Goal: Task Accomplishment & Management: Use online tool/utility

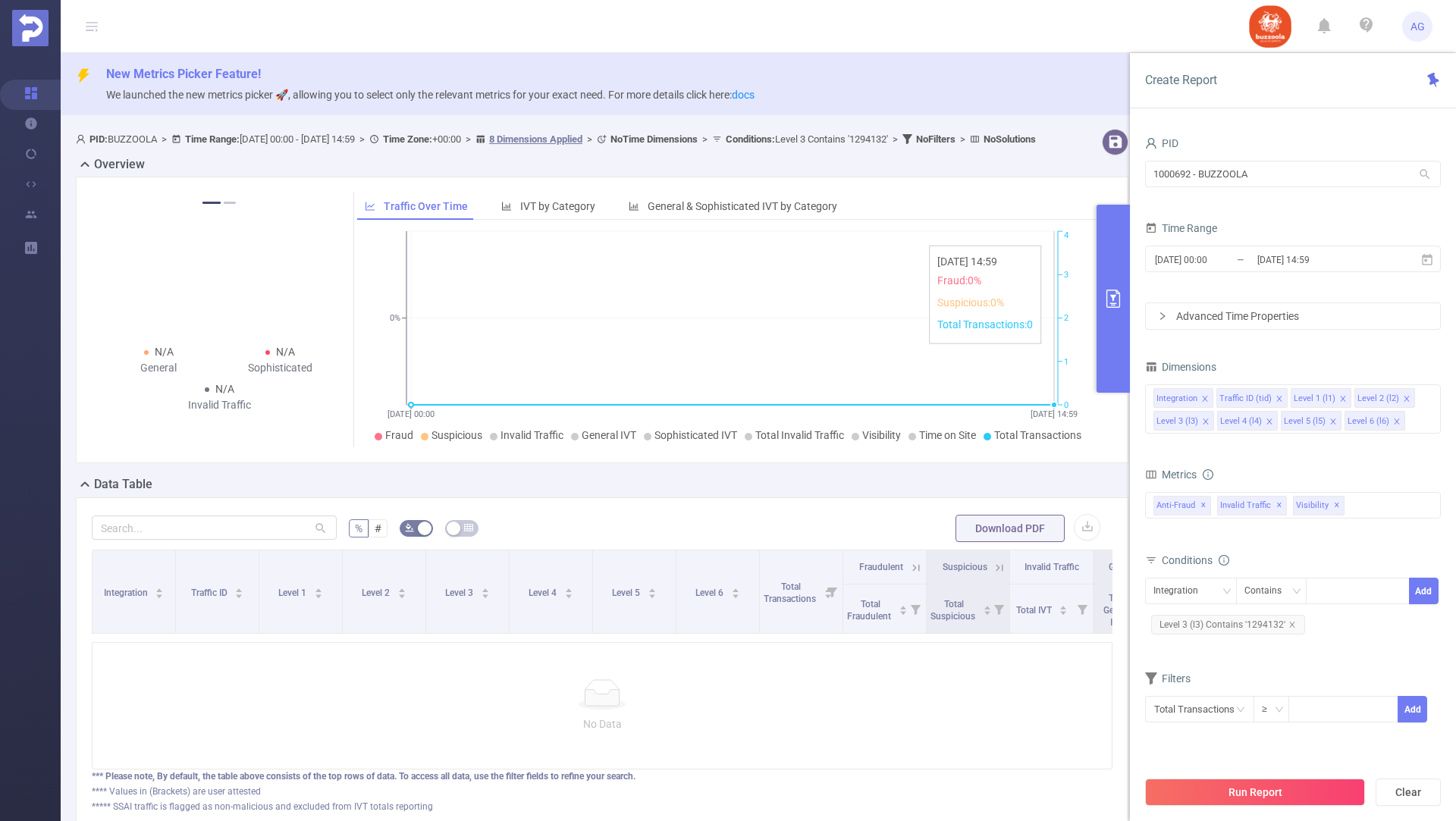
scroll to position [116, 0]
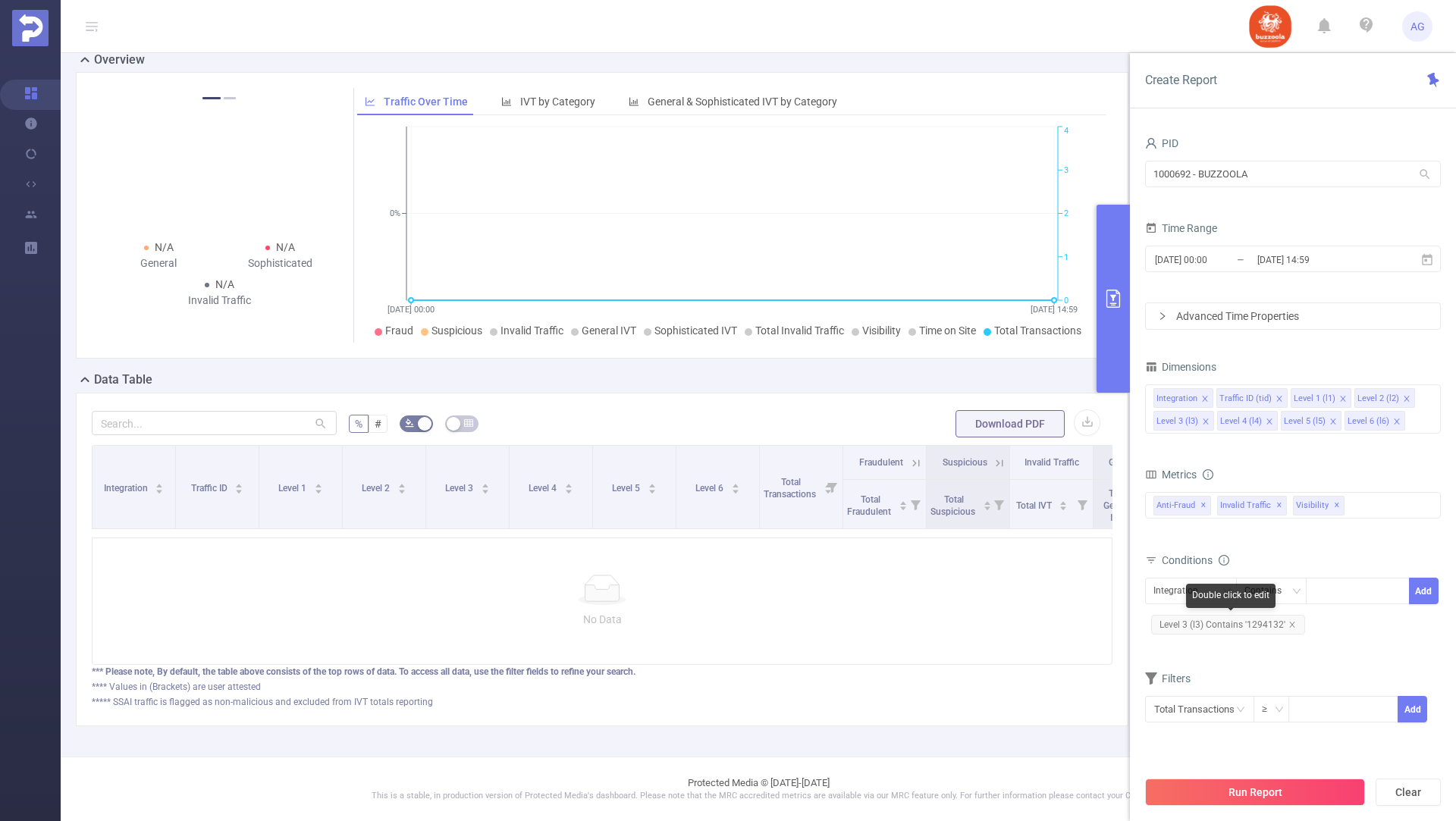
click at [1293, 621] on span "Level 3 (l3) Contains '1294132'" at bounding box center [1228, 624] width 154 height 20
click at [1290, 622] on icon "icon: close" at bounding box center [1292, 625] width 8 height 8
click at [1205, 591] on div "Integration" at bounding box center [1180, 591] width 55 height 25
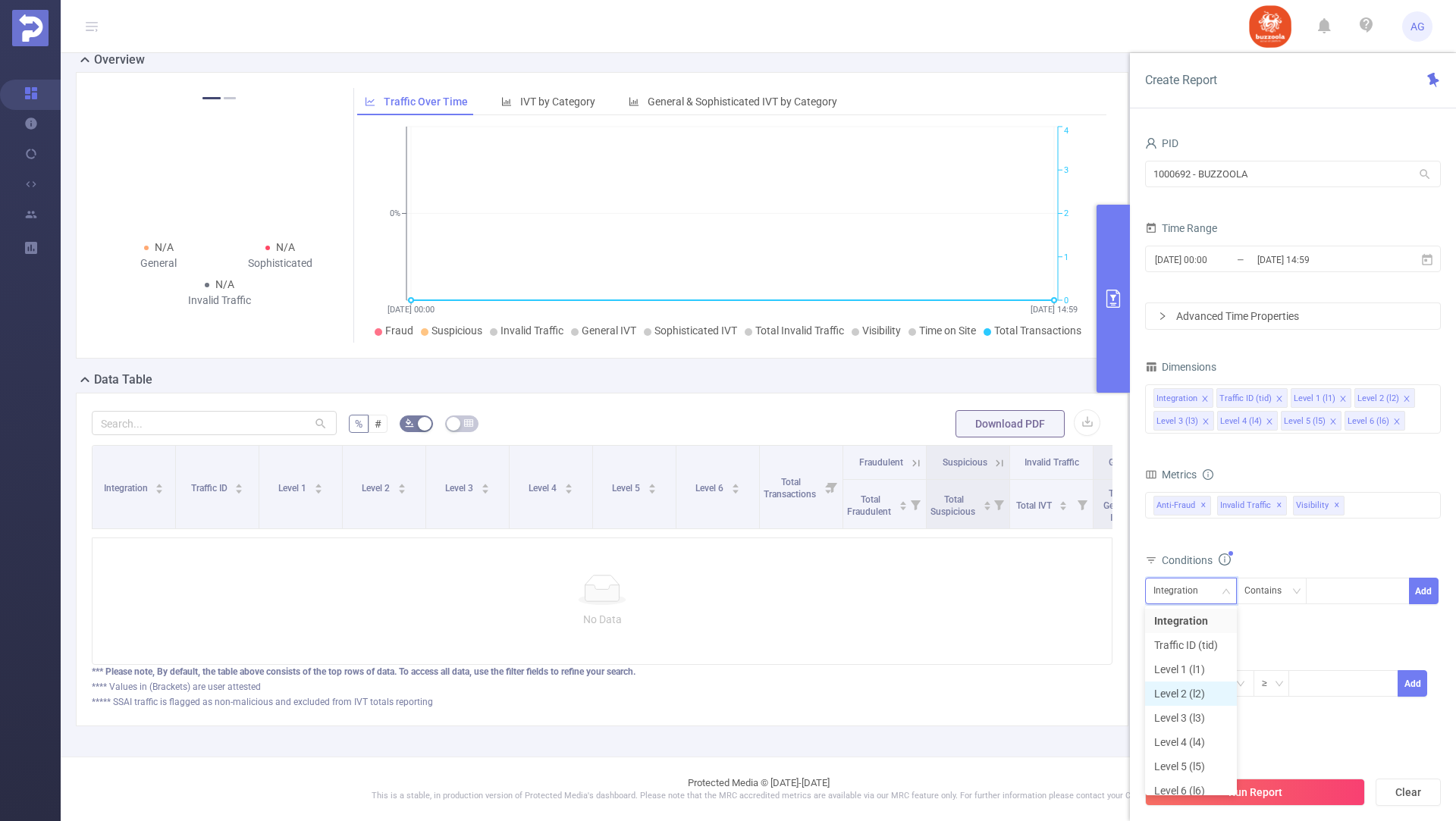
click at [1183, 699] on li "Level 2 (l2)" at bounding box center [1191, 694] width 92 height 24
click at [1339, 594] on div at bounding box center [1357, 591] width 87 height 25
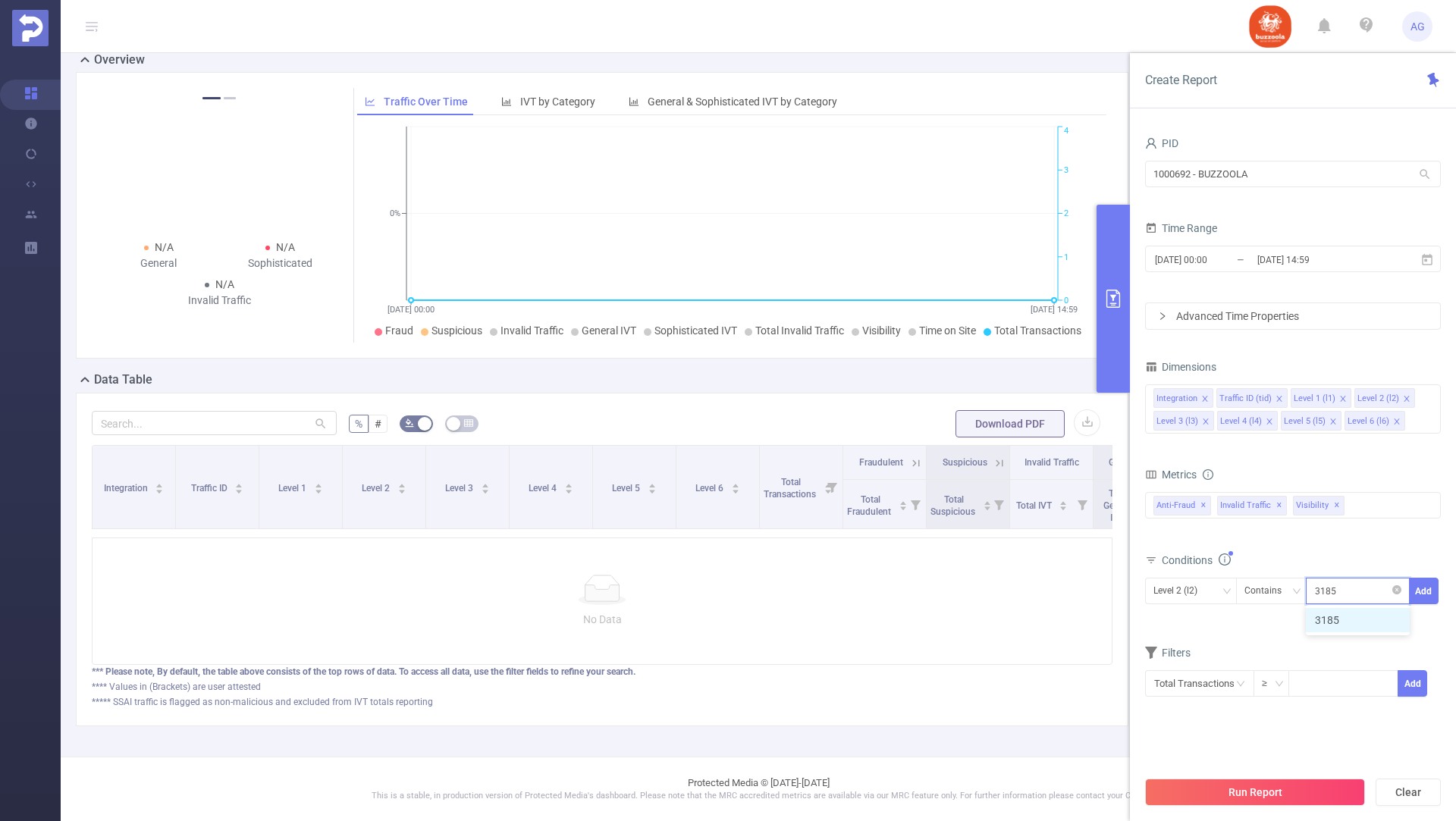
type input "31850"
click at [1354, 615] on li "31850" at bounding box center [1357, 620] width 104 height 24
click at [1418, 585] on button "Add" at bounding box center [1424, 591] width 30 height 26
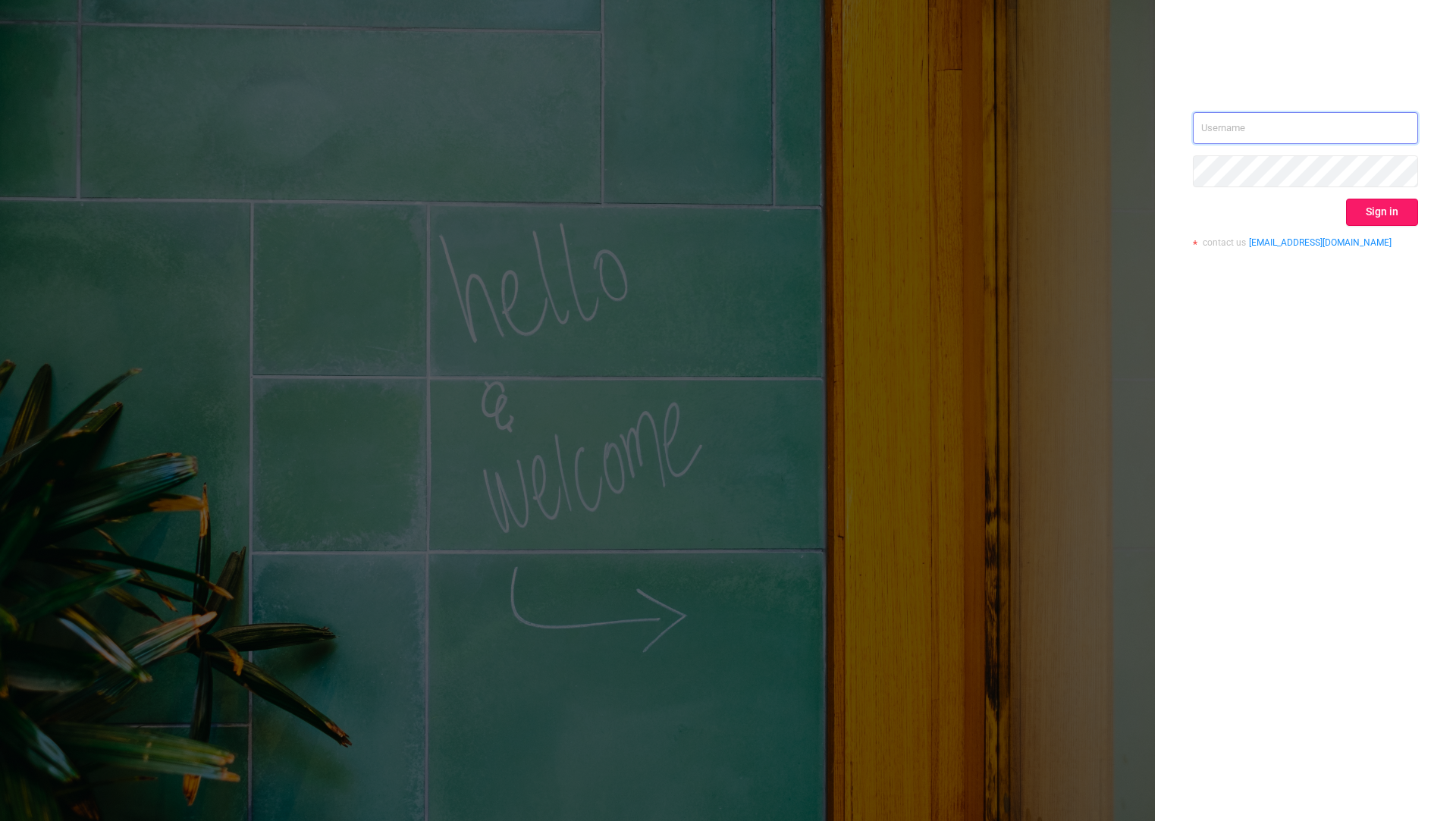
type input "tosh@buzzoola.com"
click at [1373, 211] on button "Sign in" at bounding box center [1381, 212] width 72 height 27
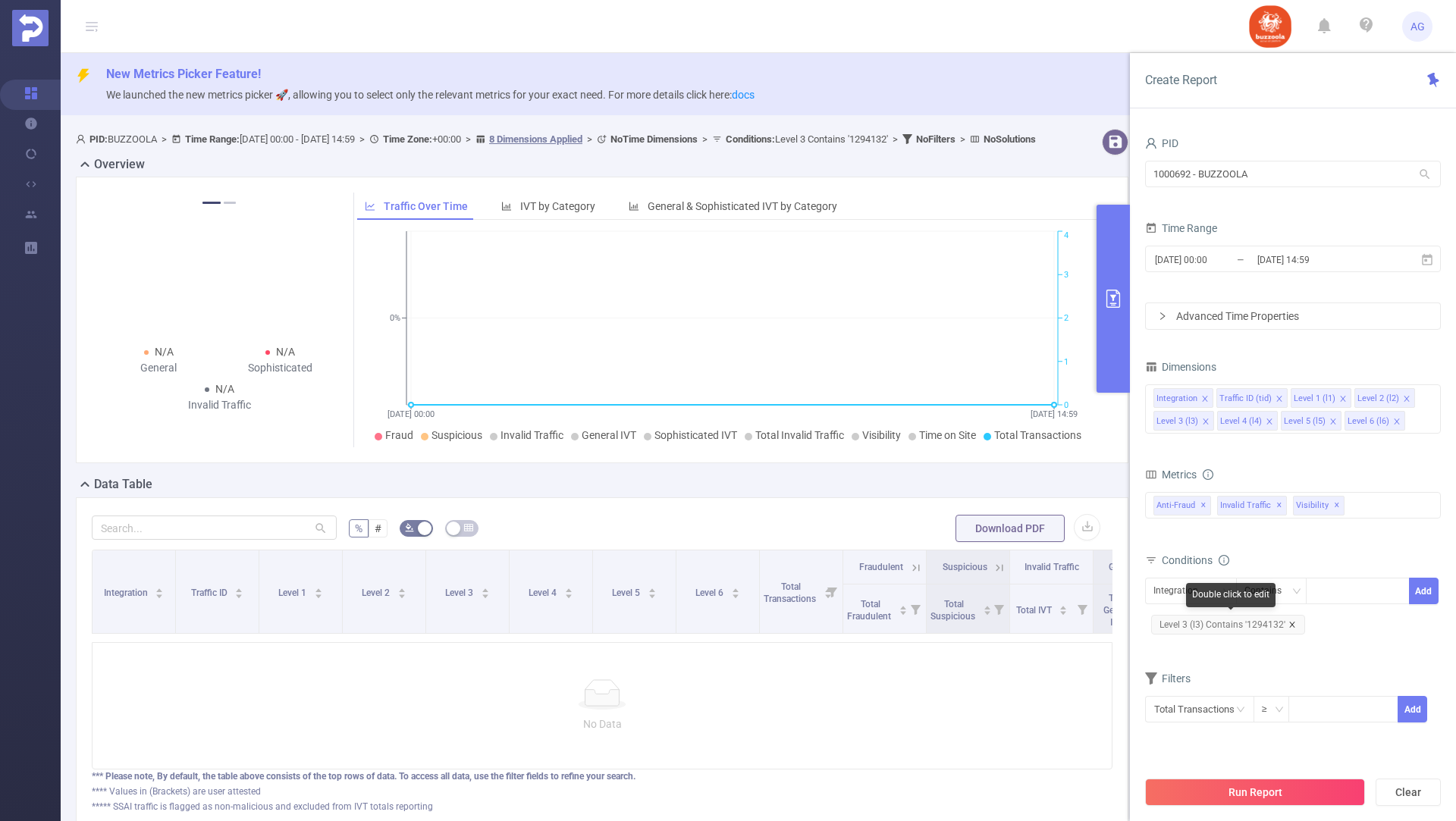
click at [1288, 622] on icon "icon: close" at bounding box center [1292, 625] width 8 height 8
click at [1208, 584] on div "Integration" at bounding box center [1191, 591] width 75 height 25
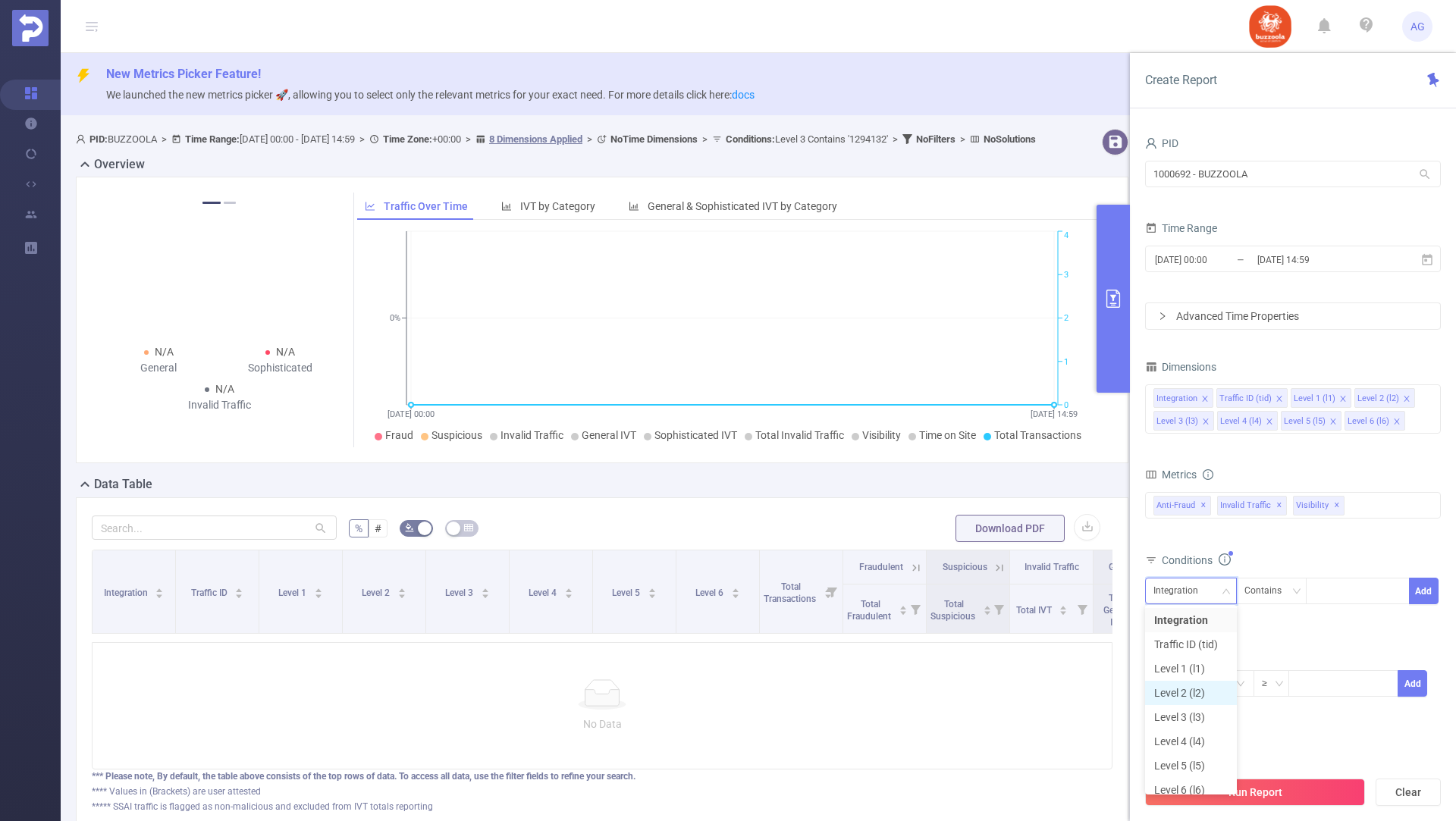
click at [1187, 689] on li "Level 2 (l2)" at bounding box center [1191, 693] width 92 height 24
click at [1338, 590] on div at bounding box center [1357, 591] width 87 height 25
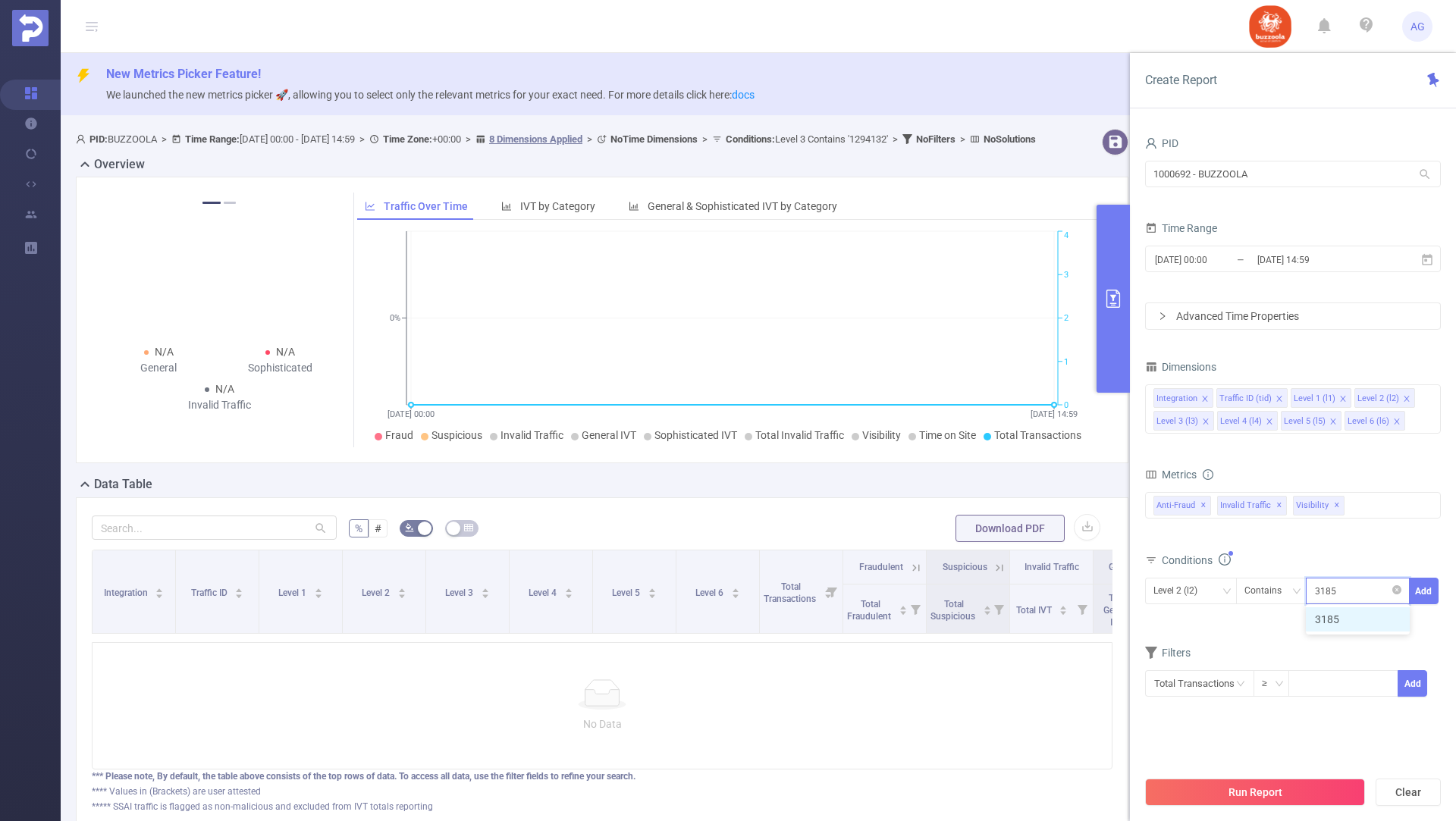
type input "31850"
click at [1416, 585] on button "Add" at bounding box center [1424, 591] width 30 height 26
click at [1248, 258] on input "[DATE] 00:00" at bounding box center [1214, 260] width 123 height 21
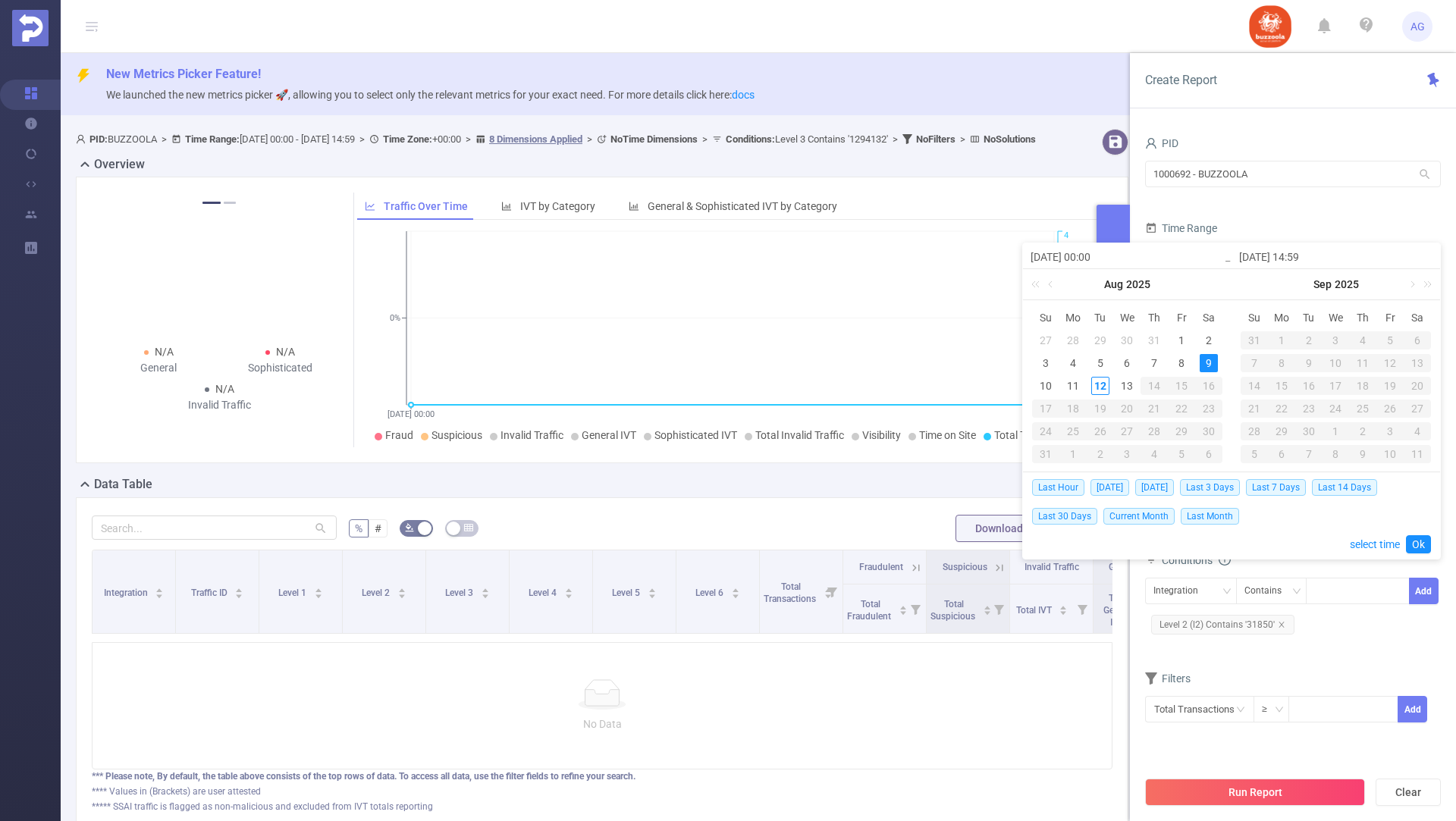
click at [1204, 361] on div "9" at bounding box center [1207, 362] width 18 height 18
click at [1093, 388] on div "12" at bounding box center [1100, 386] width 18 height 18
type input "2025-08-12 14:59"
click at [1423, 539] on link "Ok" at bounding box center [1418, 544] width 25 height 18
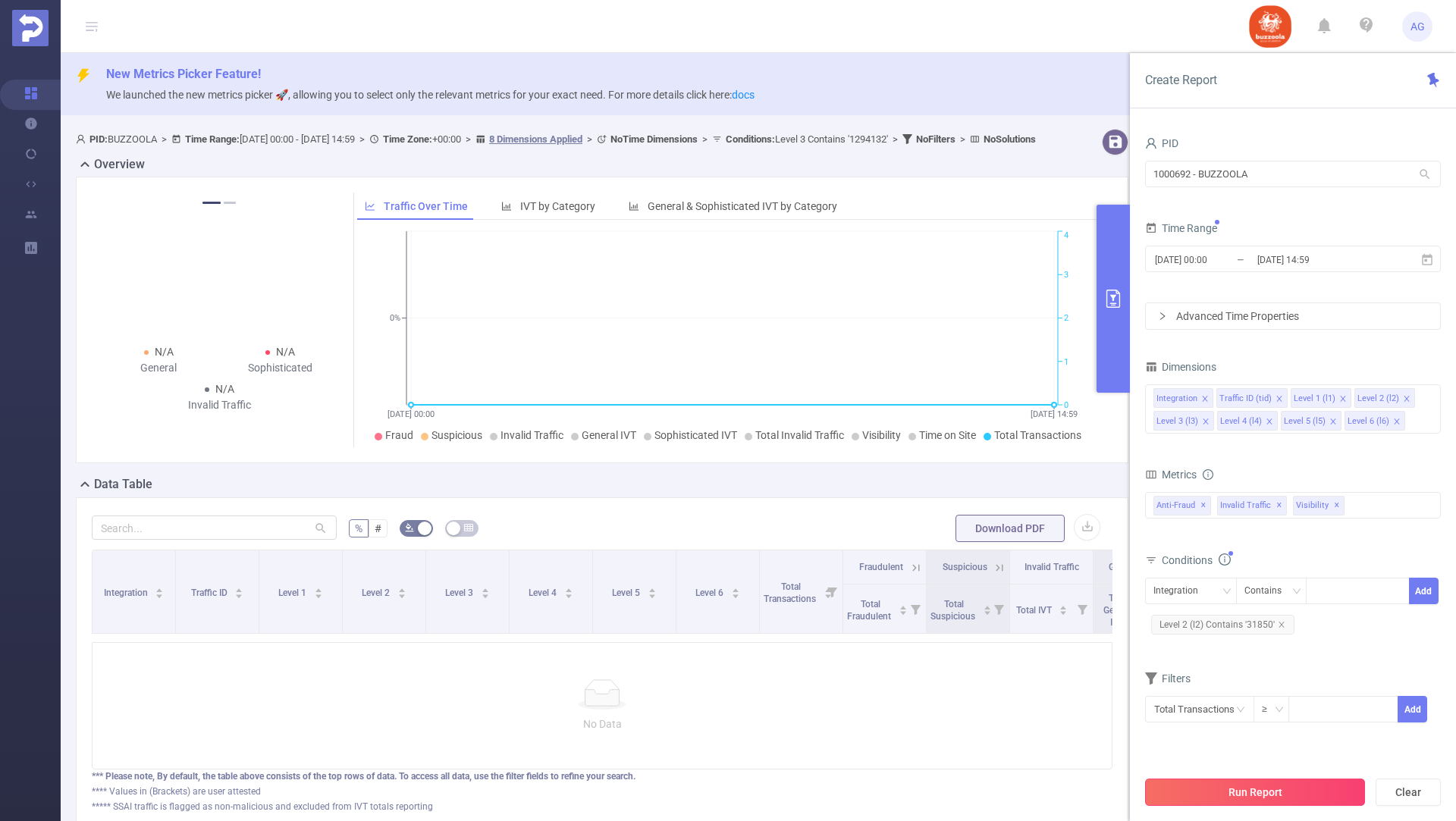
click at [1175, 783] on button "Run Report" at bounding box center [1254, 792] width 220 height 27
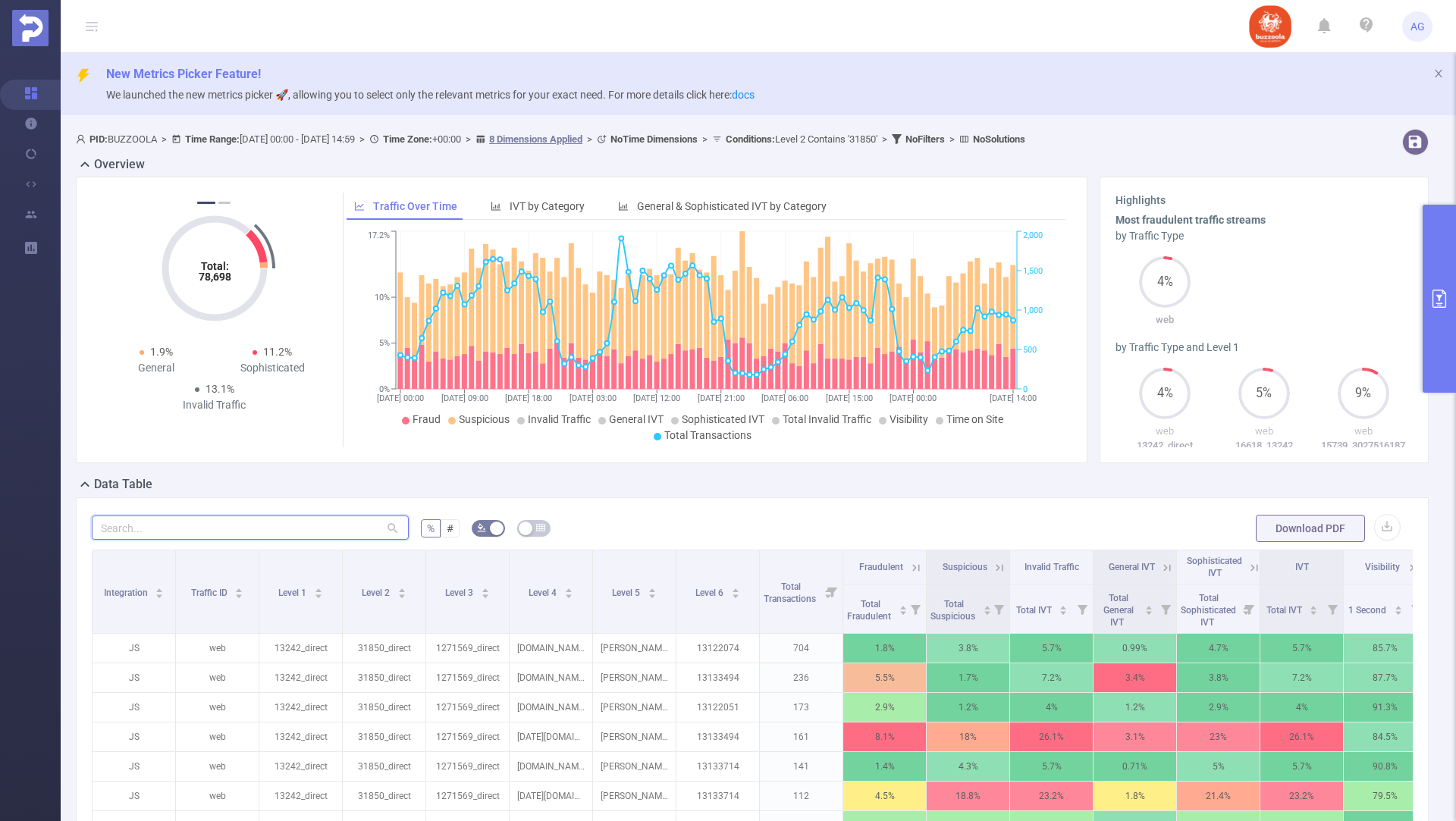
click at [285, 535] on input "text" at bounding box center [250, 528] width 317 height 24
paste input "kadikama.com"
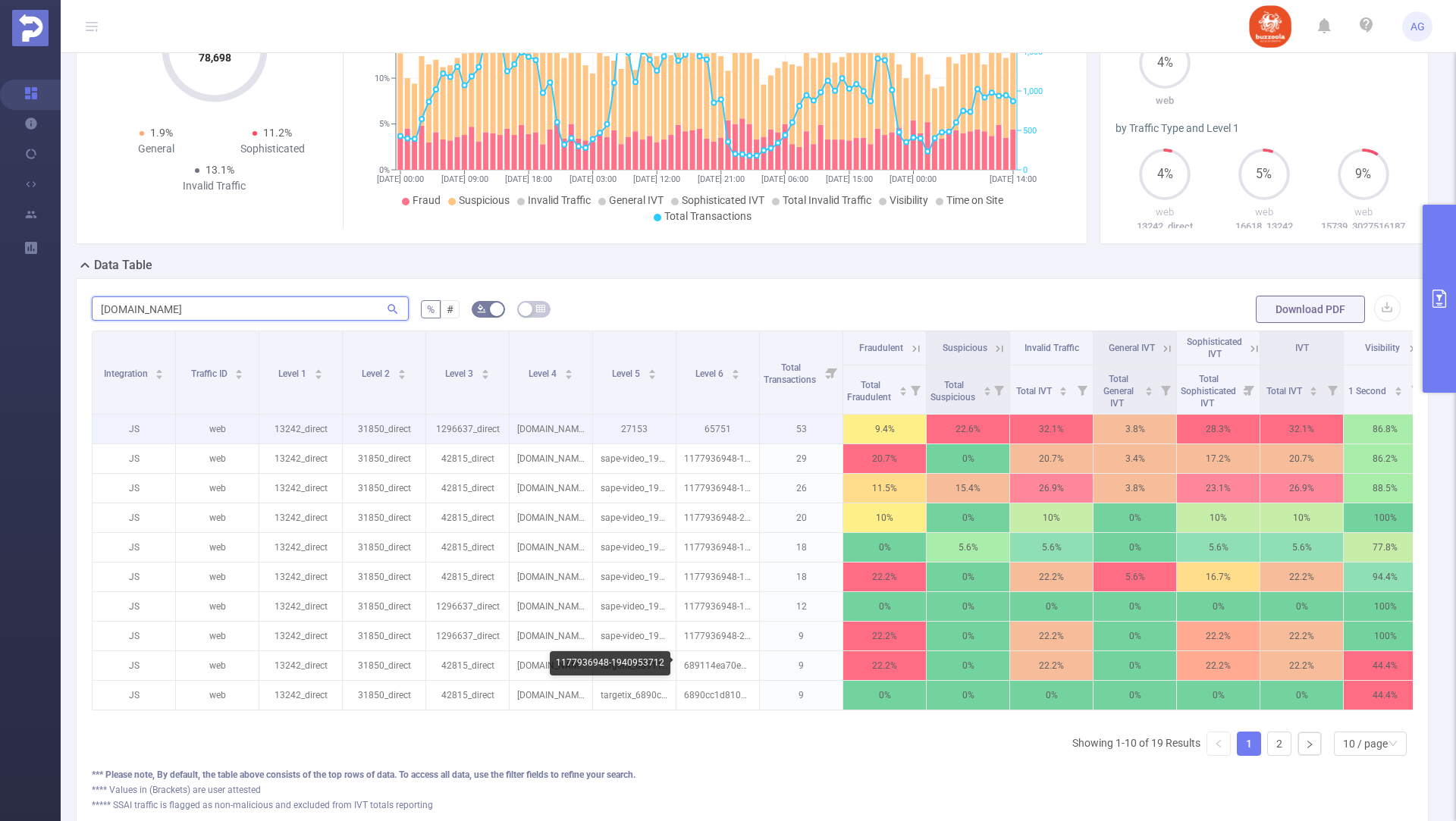
scroll to position [243, 0]
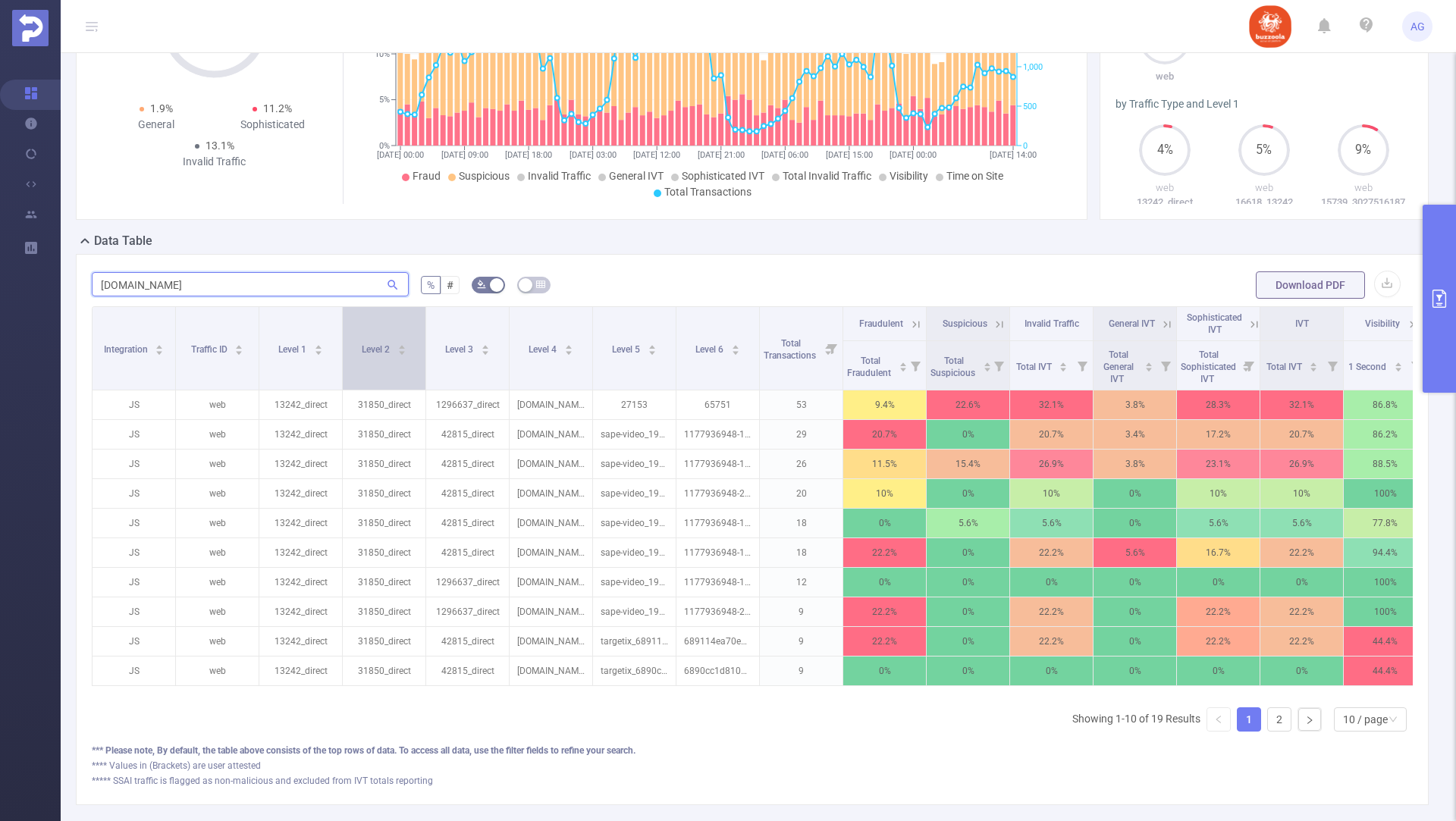
paste input "amedia.online"
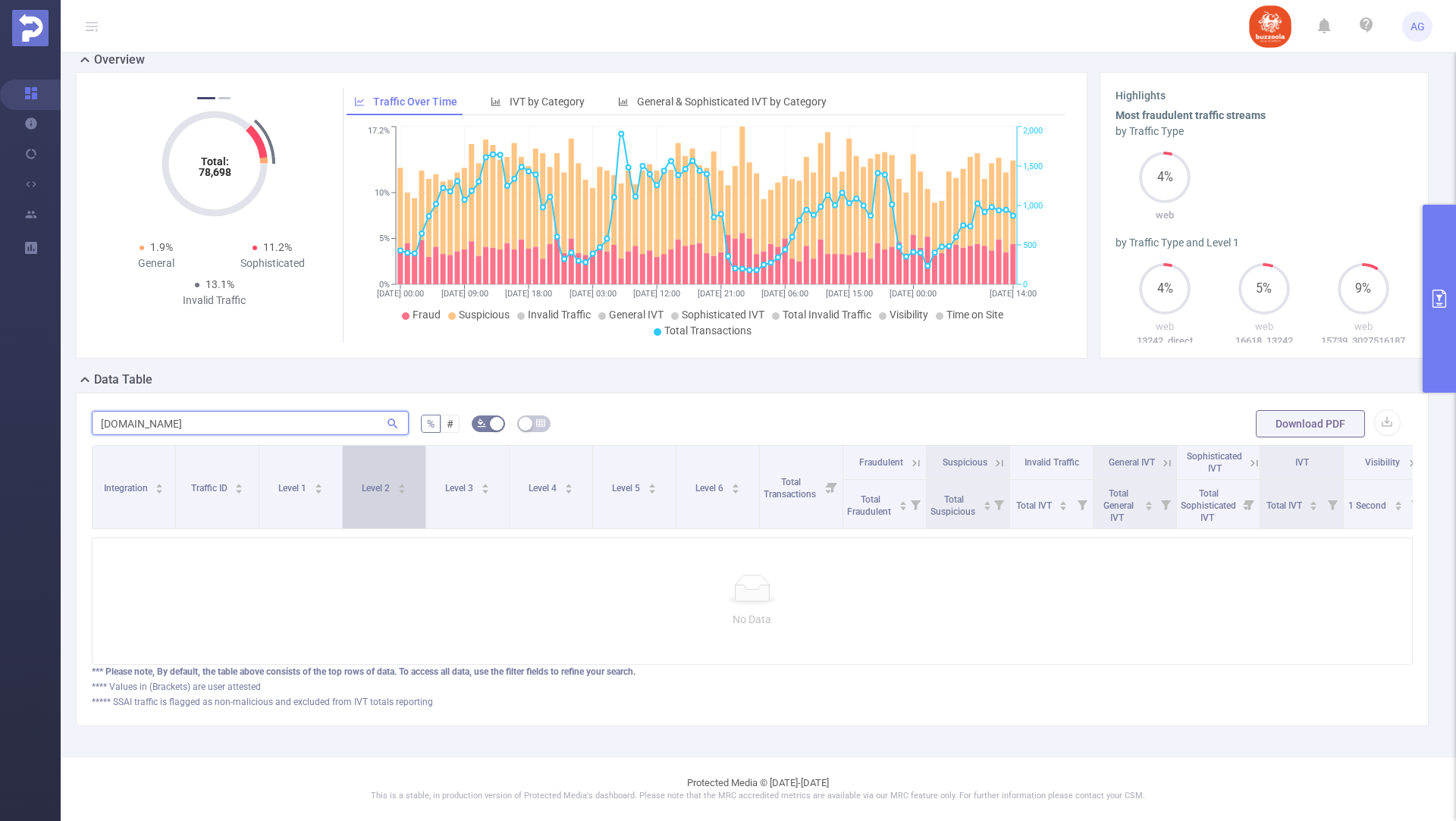
scroll to position [101, 0]
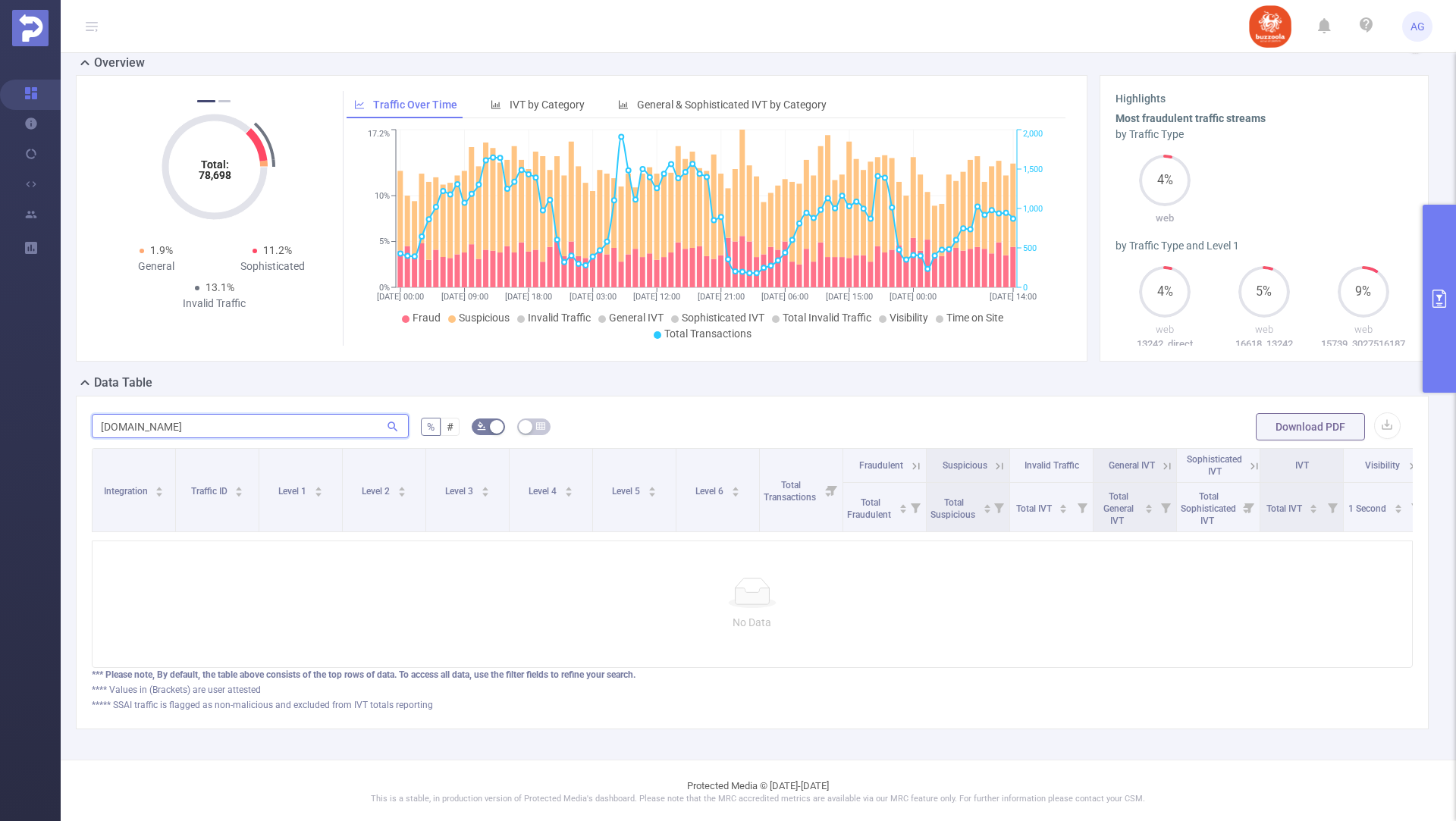
type input "amedia.online"
click at [1441, 275] on button "primary" at bounding box center [1439, 298] width 34 height 188
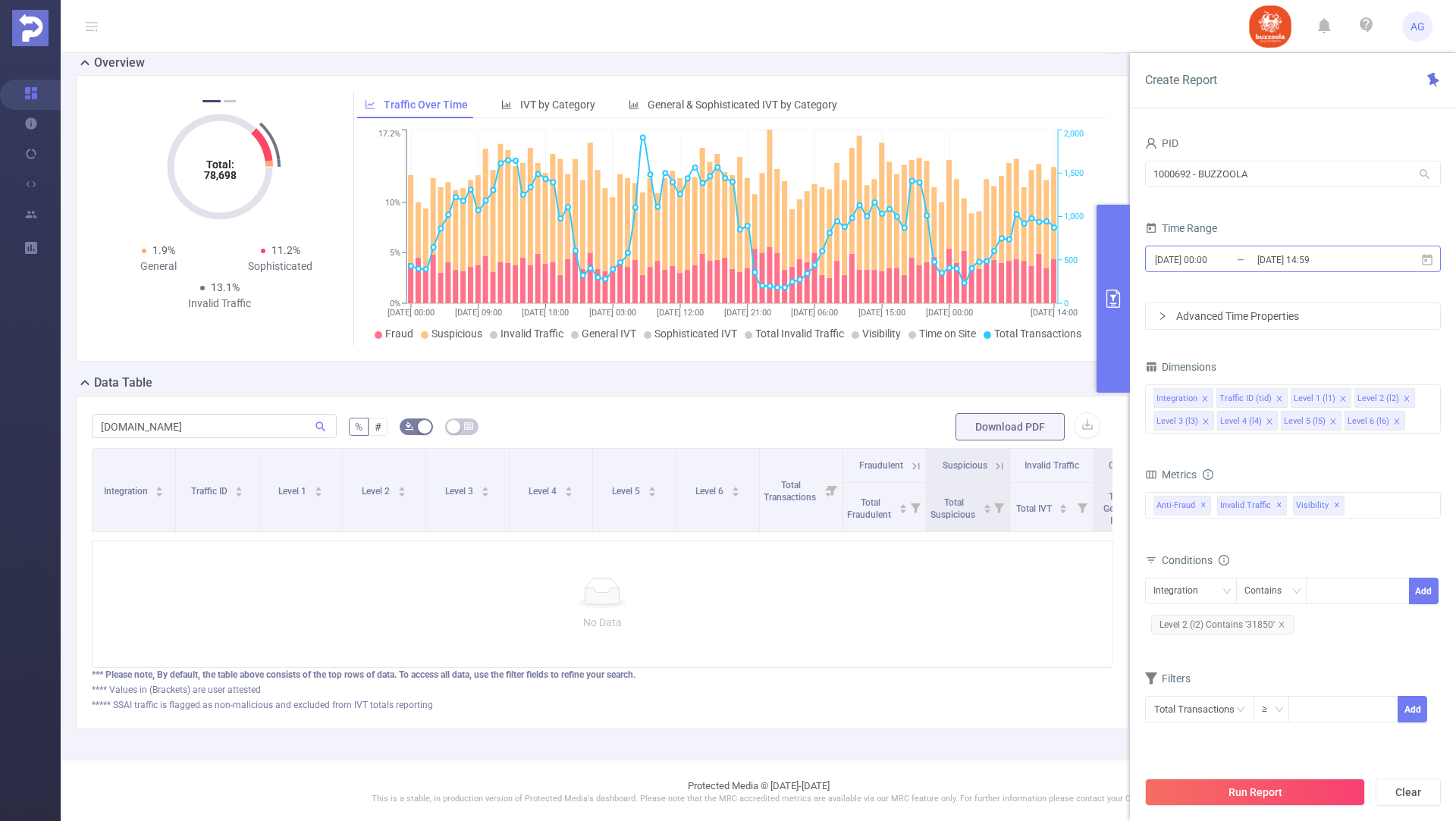
click at [1358, 261] on input "2025-08-12 14:59" at bounding box center [1316, 260] width 123 height 21
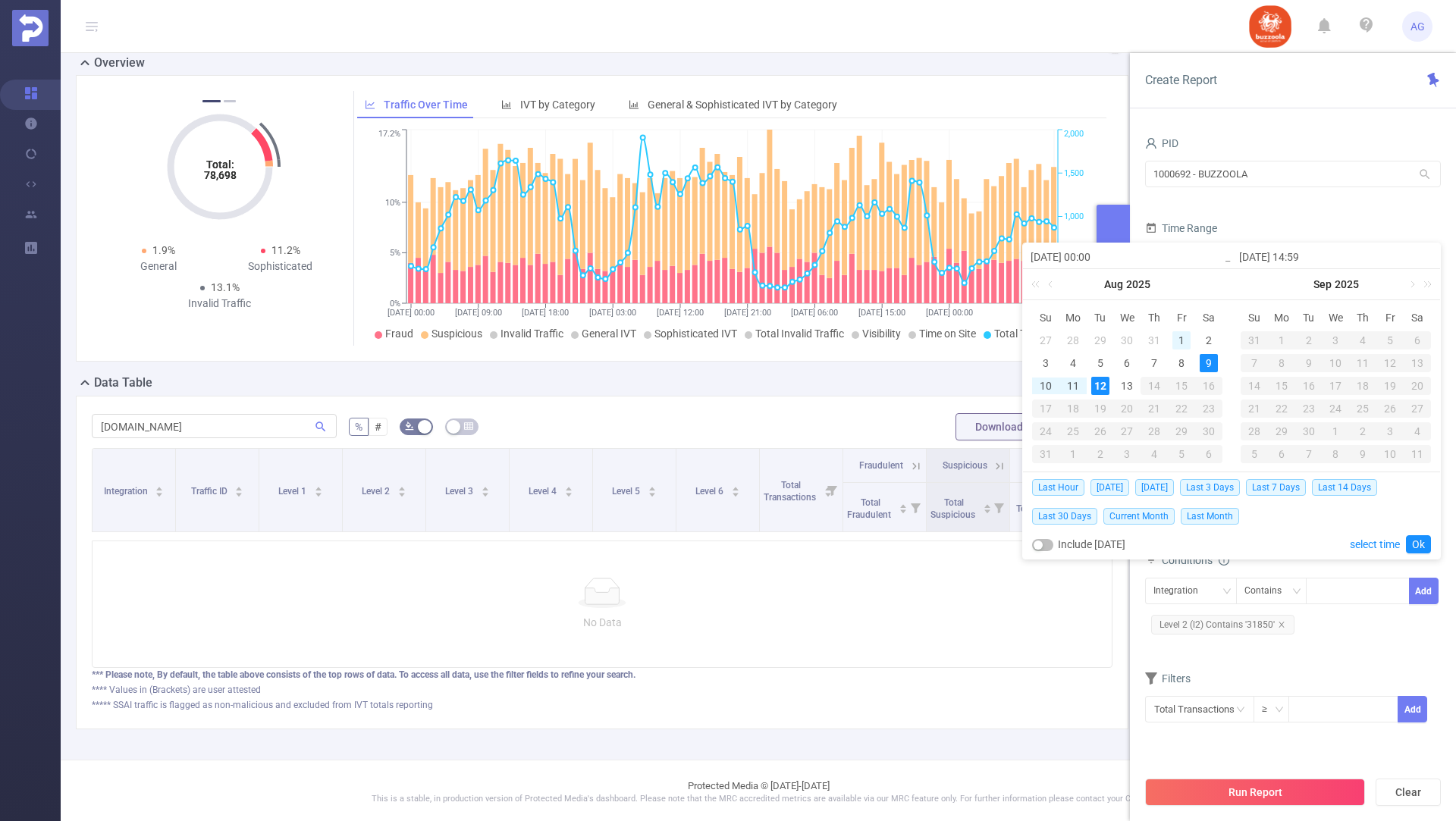
click at [1176, 338] on div "1" at bounding box center [1180, 340] width 18 height 18
click at [1099, 383] on div "12" at bounding box center [1100, 386] width 18 height 18
type input "2025-08-01 00:00"
click at [1414, 539] on link "Ok" at bounding box center [1418, 544] width 25 height 18
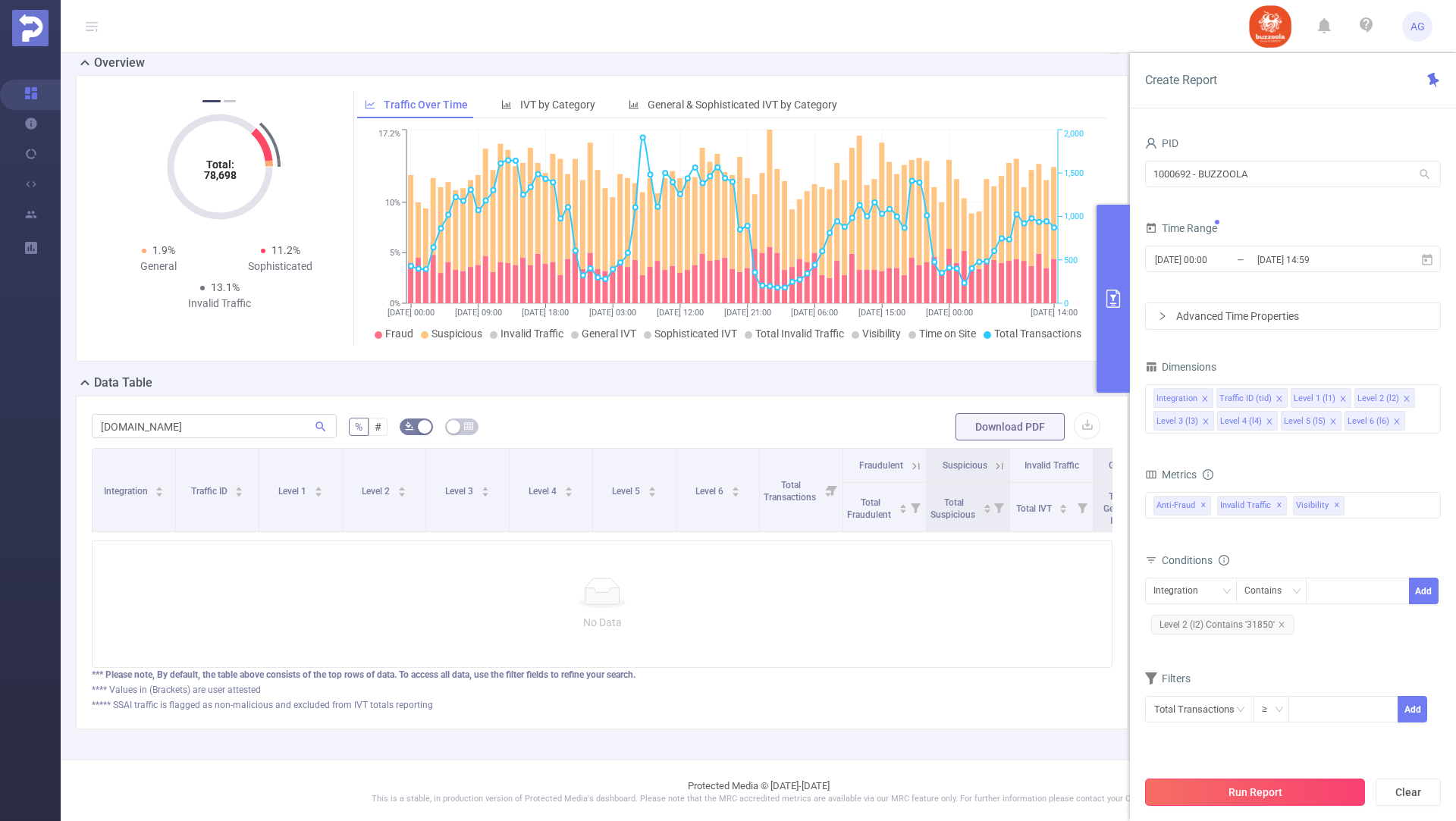
click at [1222, 795] on button "Run Report" at bounding box center [1254, 792] width 220 height 27
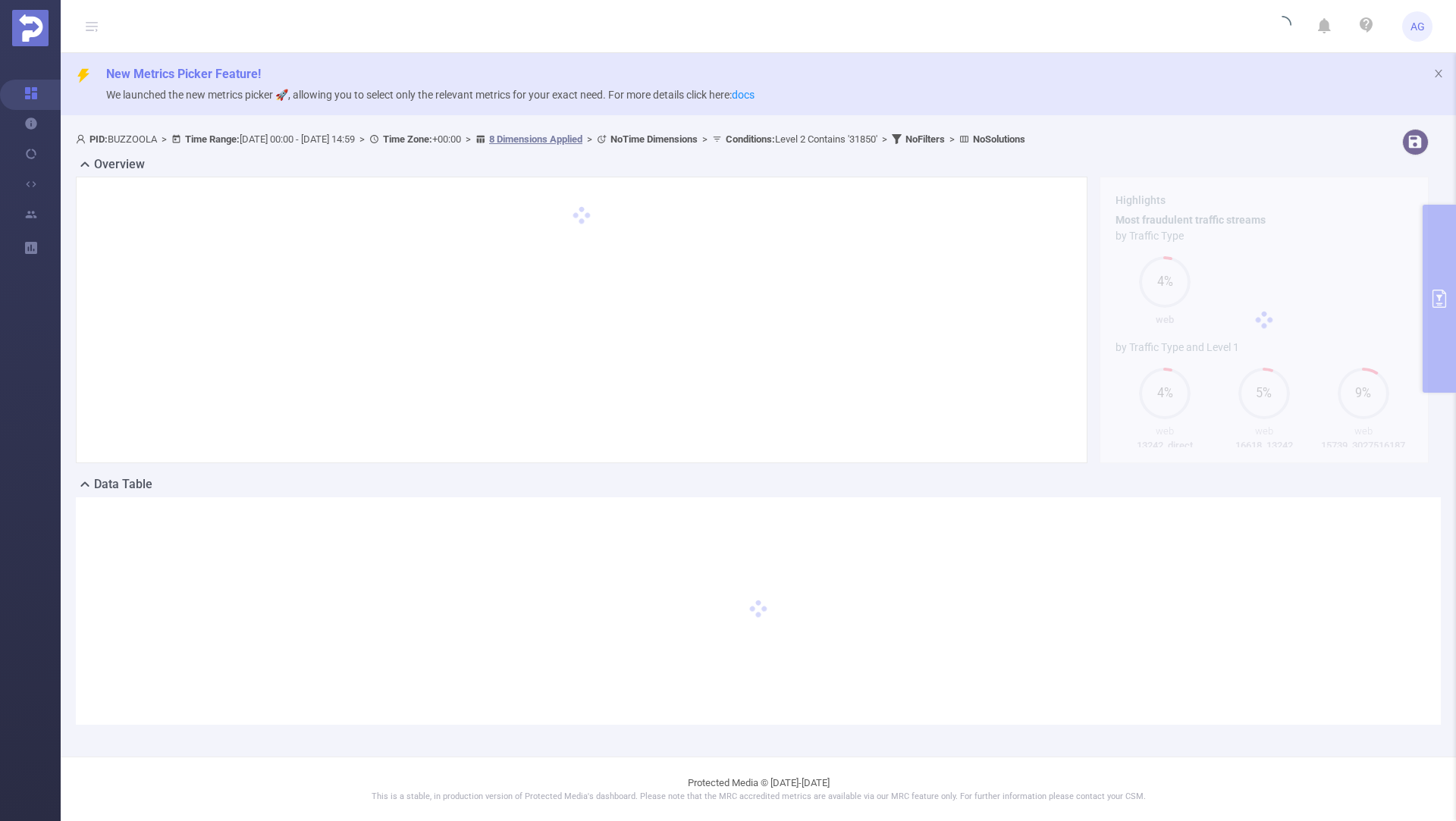
scroll to position [0, 0]
